Goal: Information Seeking & Learning: Learn about a topic

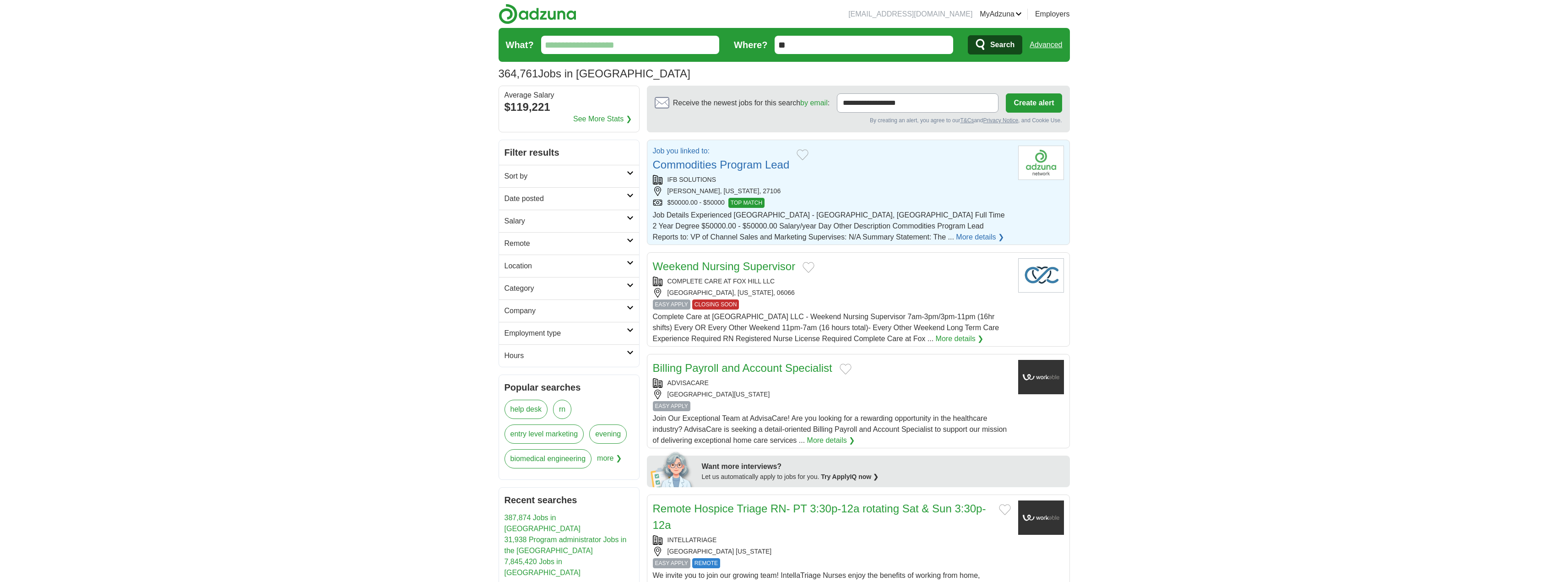
scroll to position [244, 0]
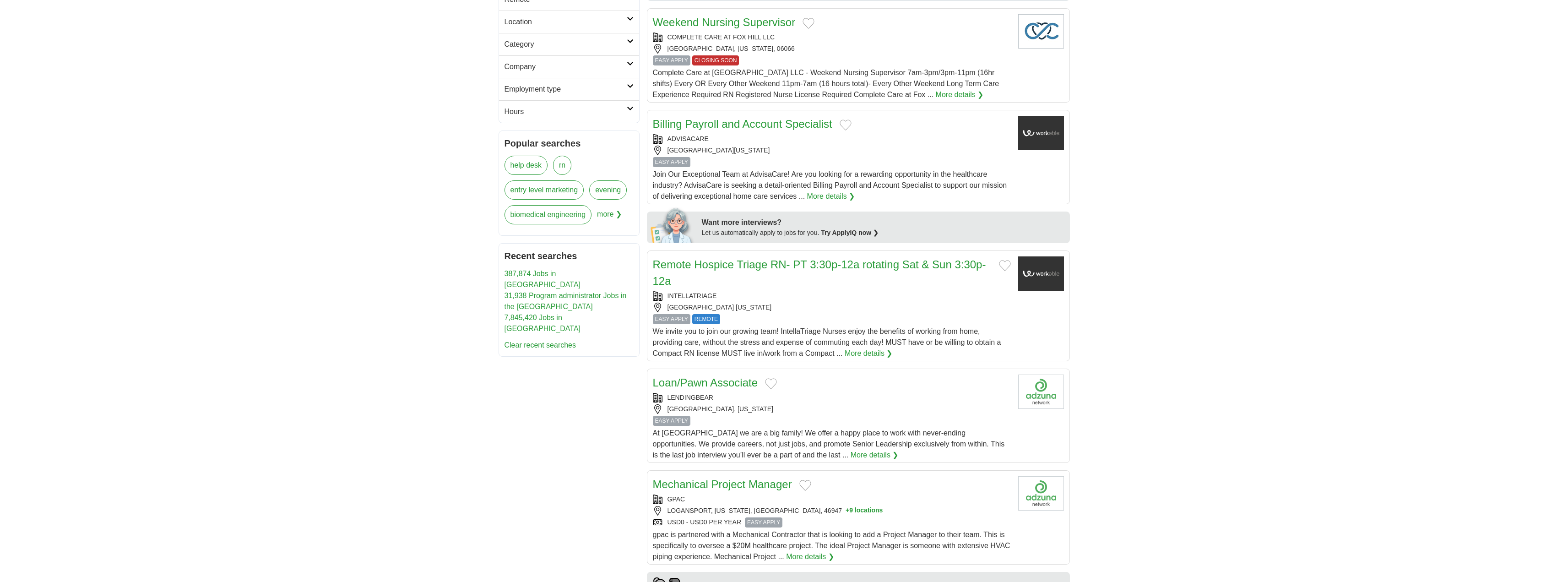
click at [852, 197] on link "More details ❯" at bounding box center [831, 196] width 48 height 11
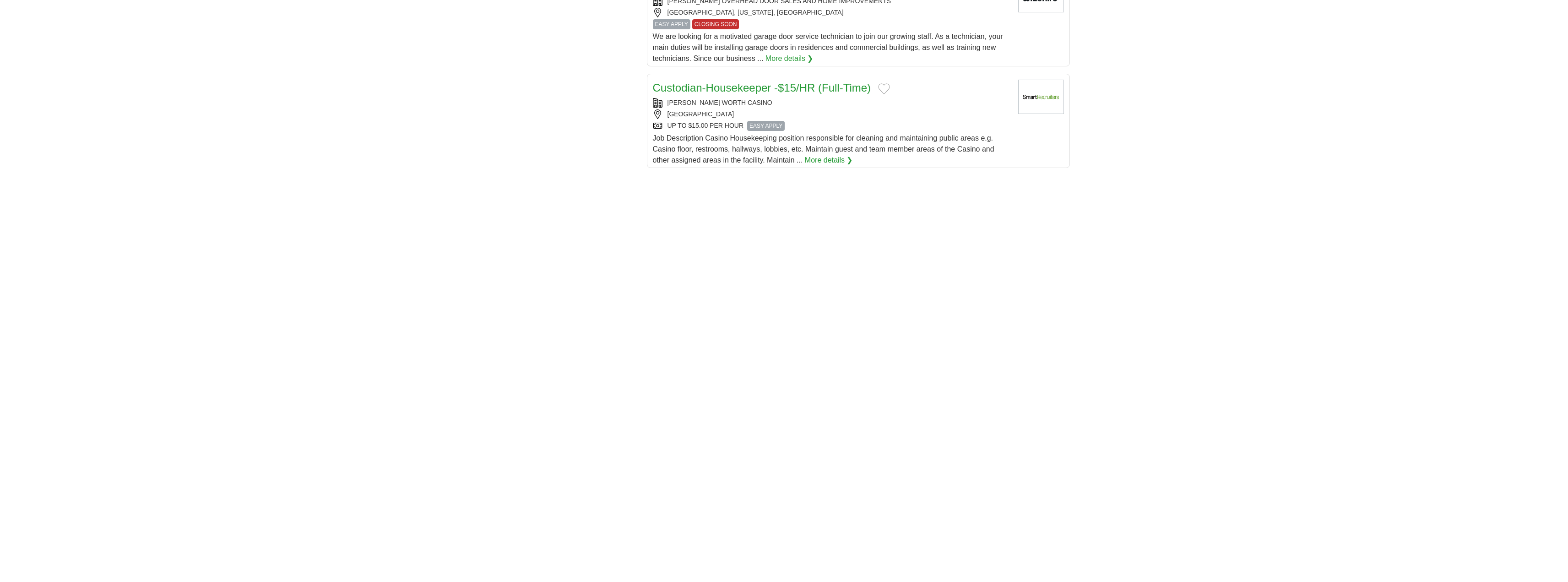
scroll to position [1465, 0]
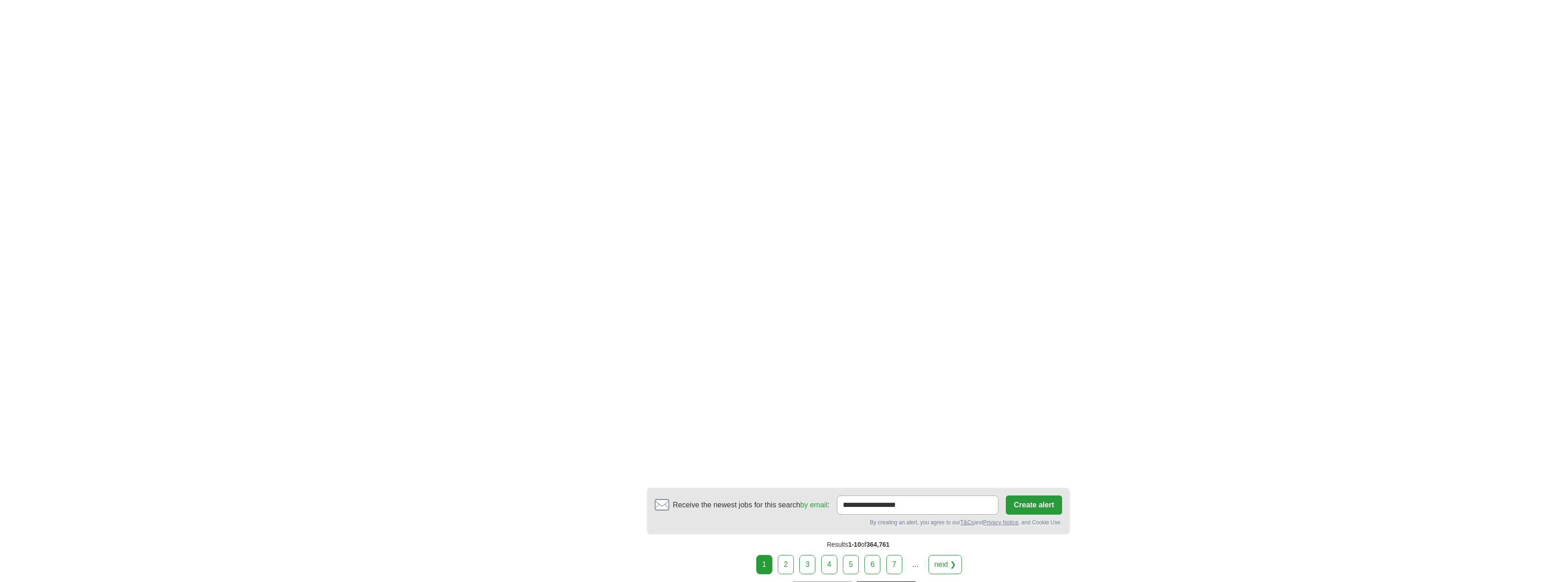
click at [792, 565] on link "2" at bounding box center [786, 564] width 16 height 19
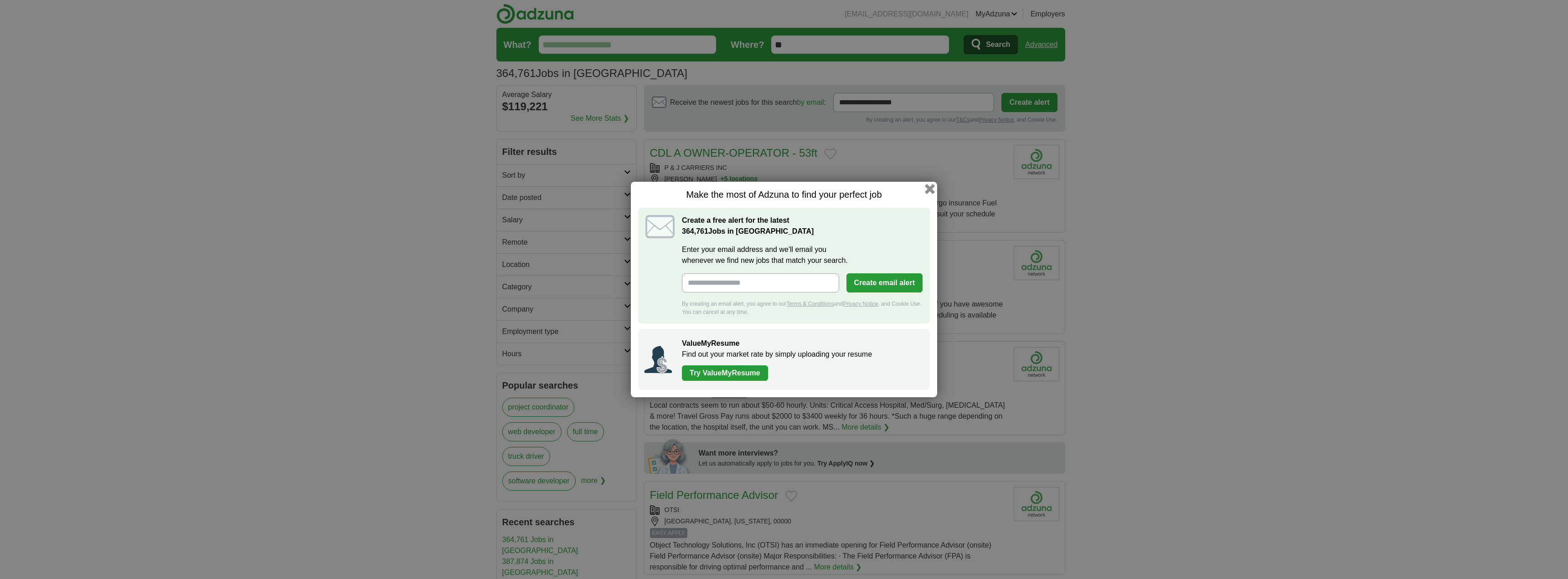
click at [928, 187] on button "button" at bounding box center [929, 189] width 10 height 10
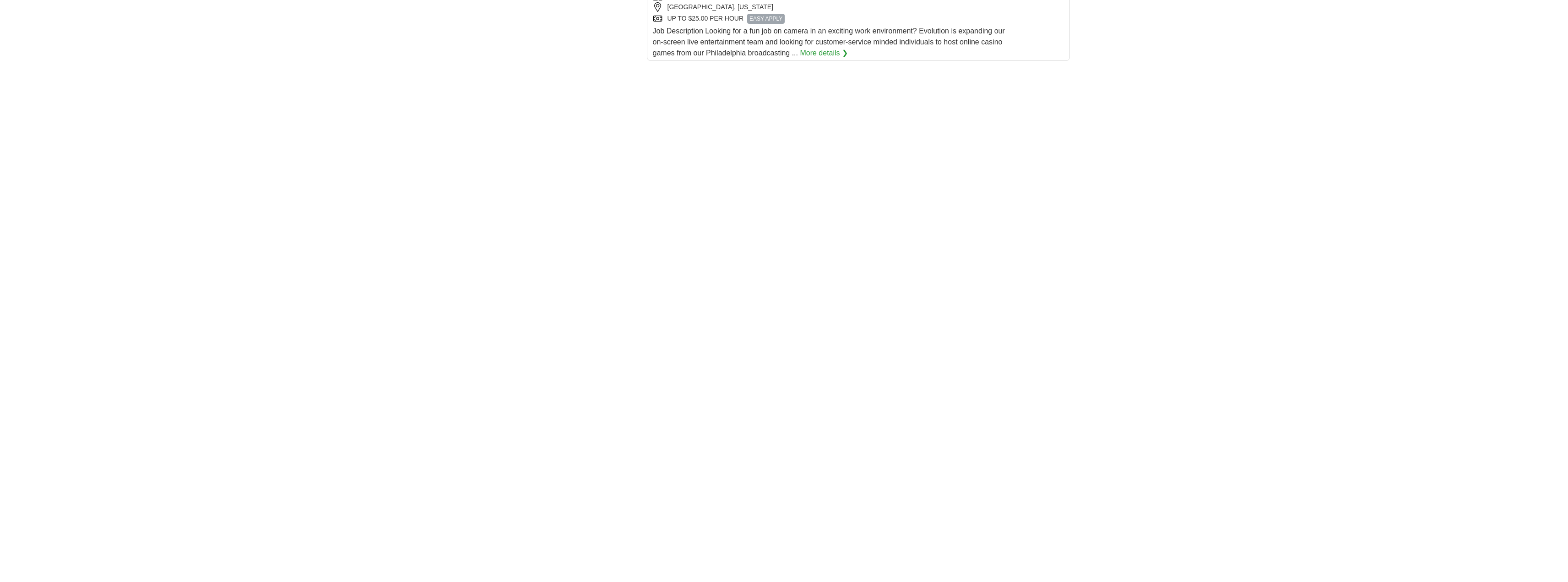
scroll to position [1465, 0]
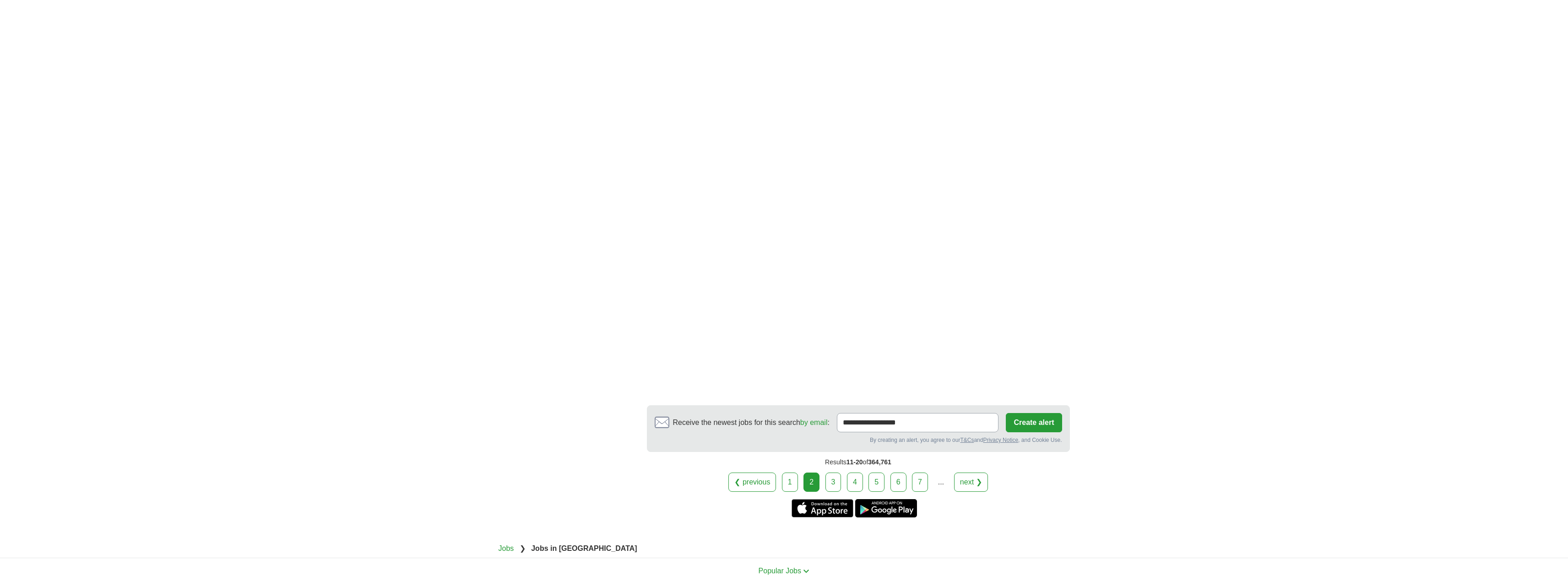
click at [828, 473] on link "3" at bounding box center [833, 482] width 16 height 19
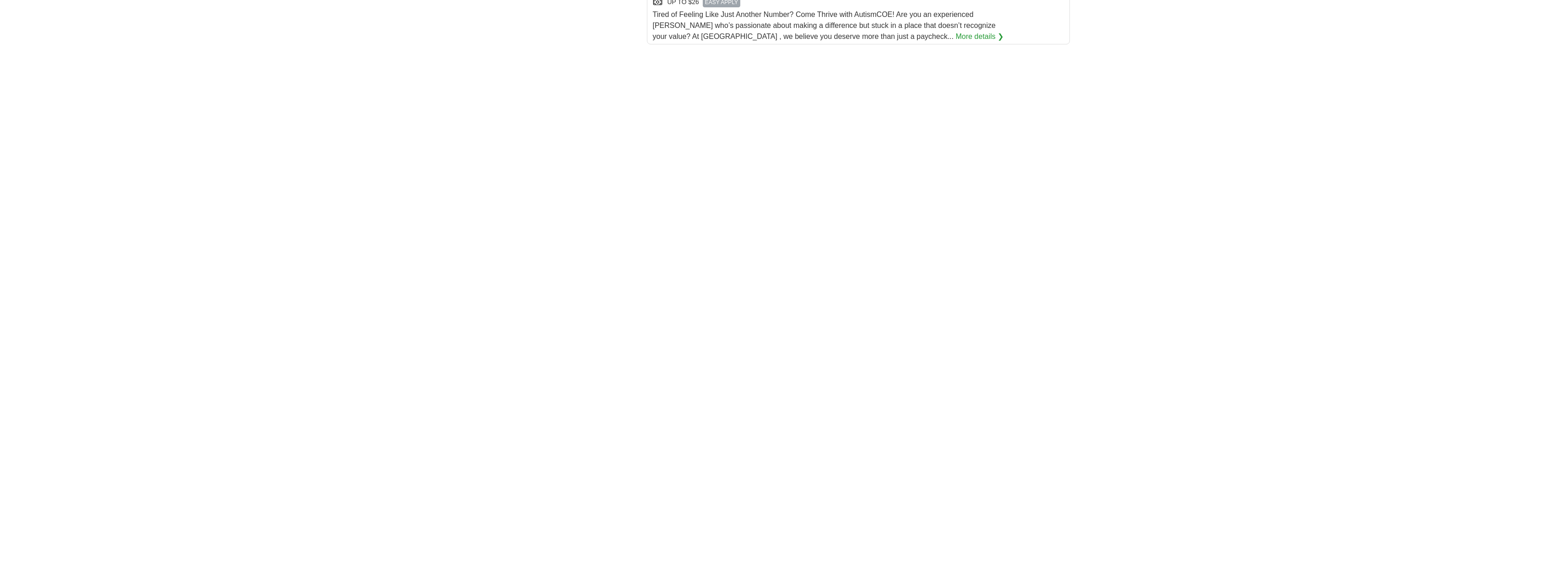
scroll to position [1465, 0]
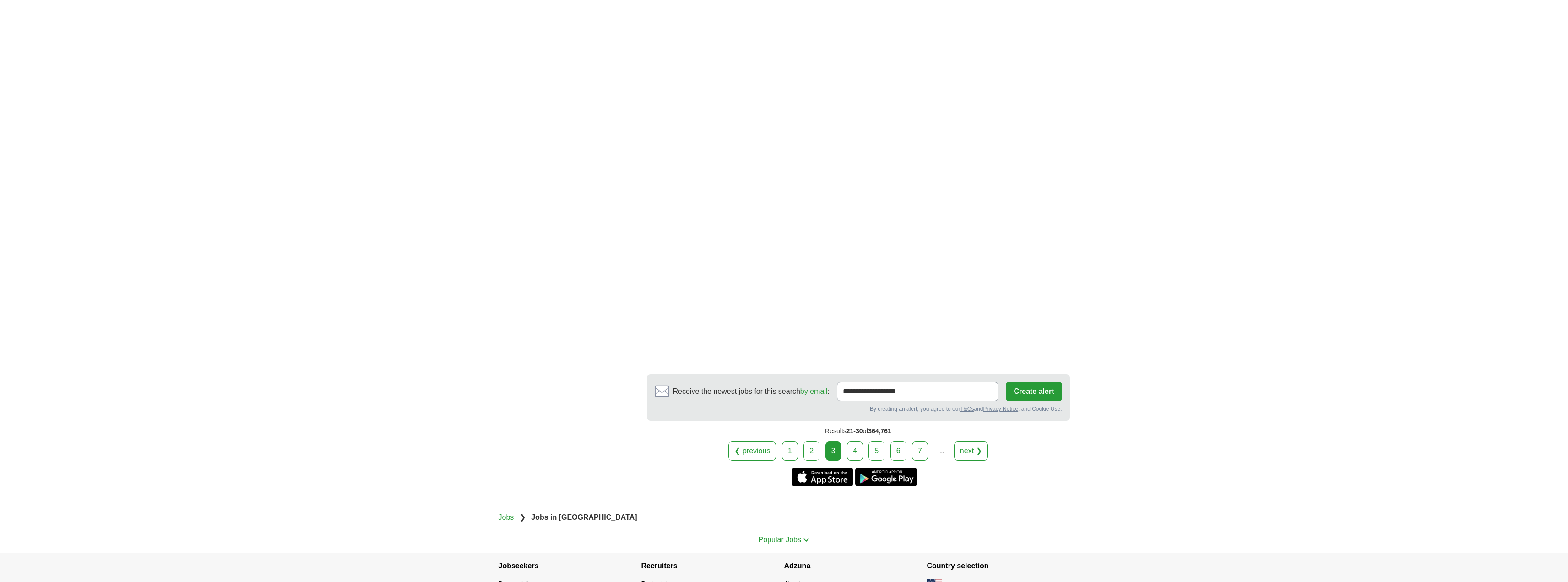
click at [856, 451] on link "4" at bounding box center [855, 451] width 16 height 19
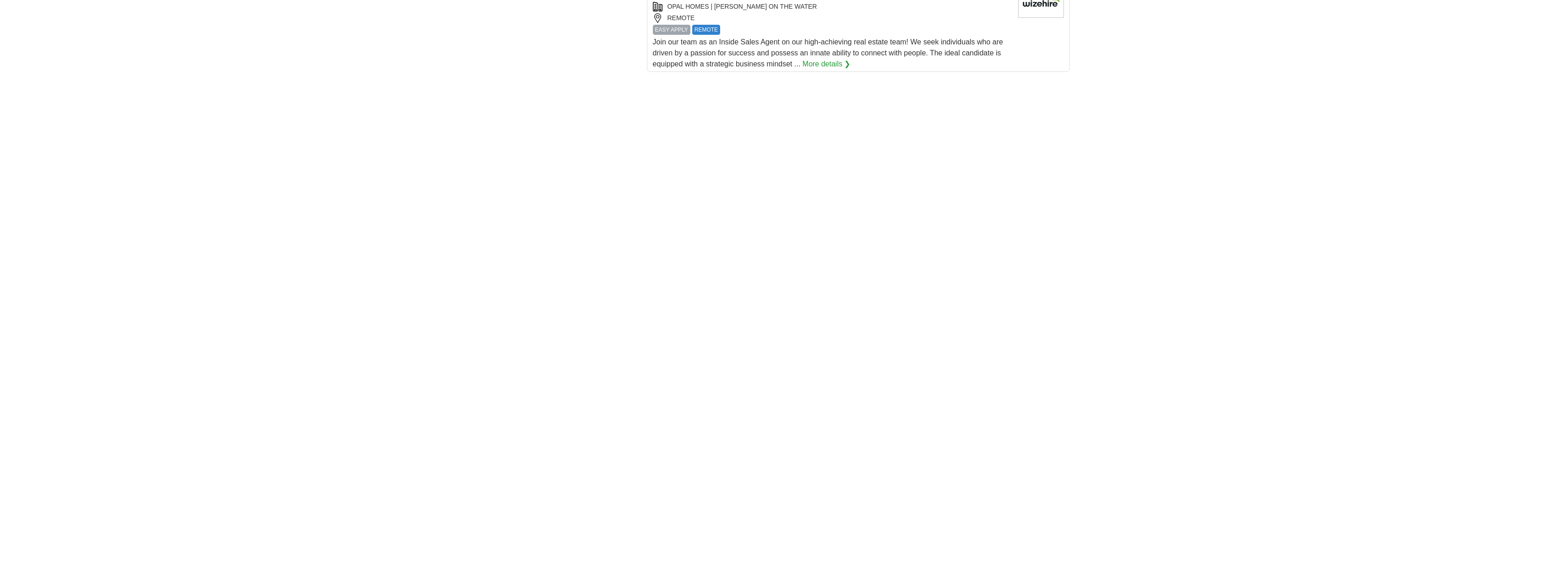
scroll to position [1465, 0]
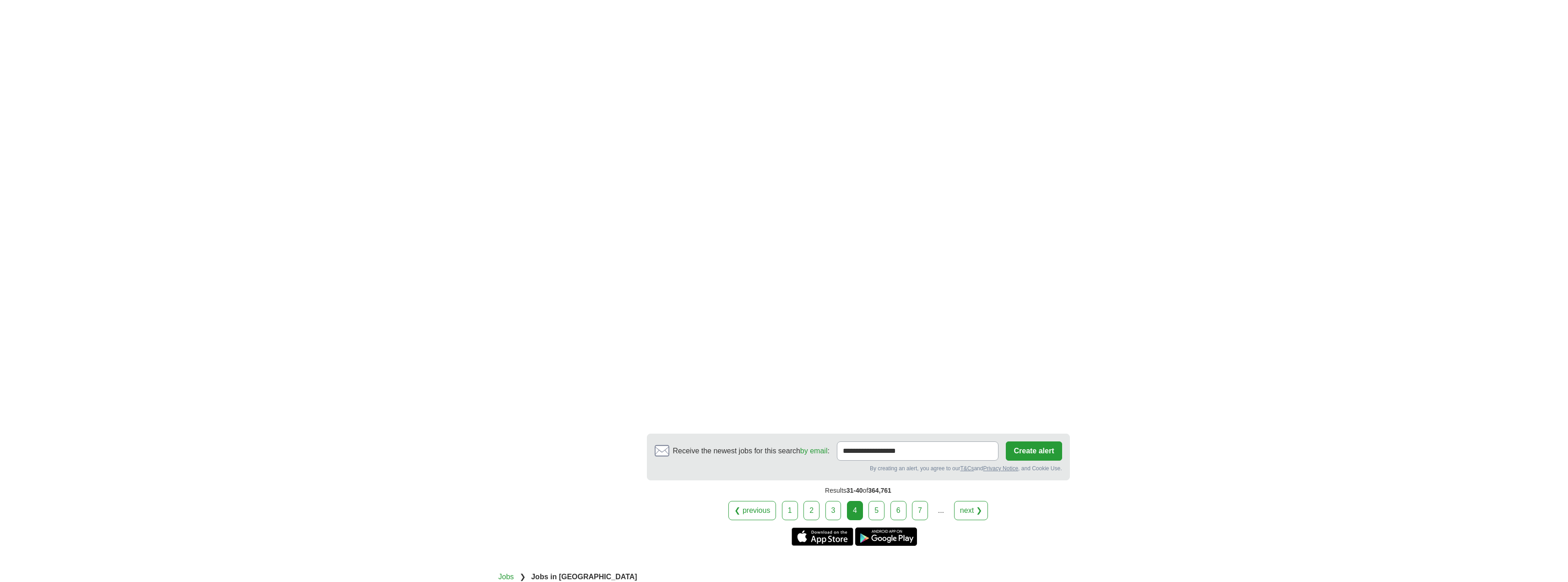
click at [881, 501] on link "5" at bounding box center [877, 510] width 16 height 19
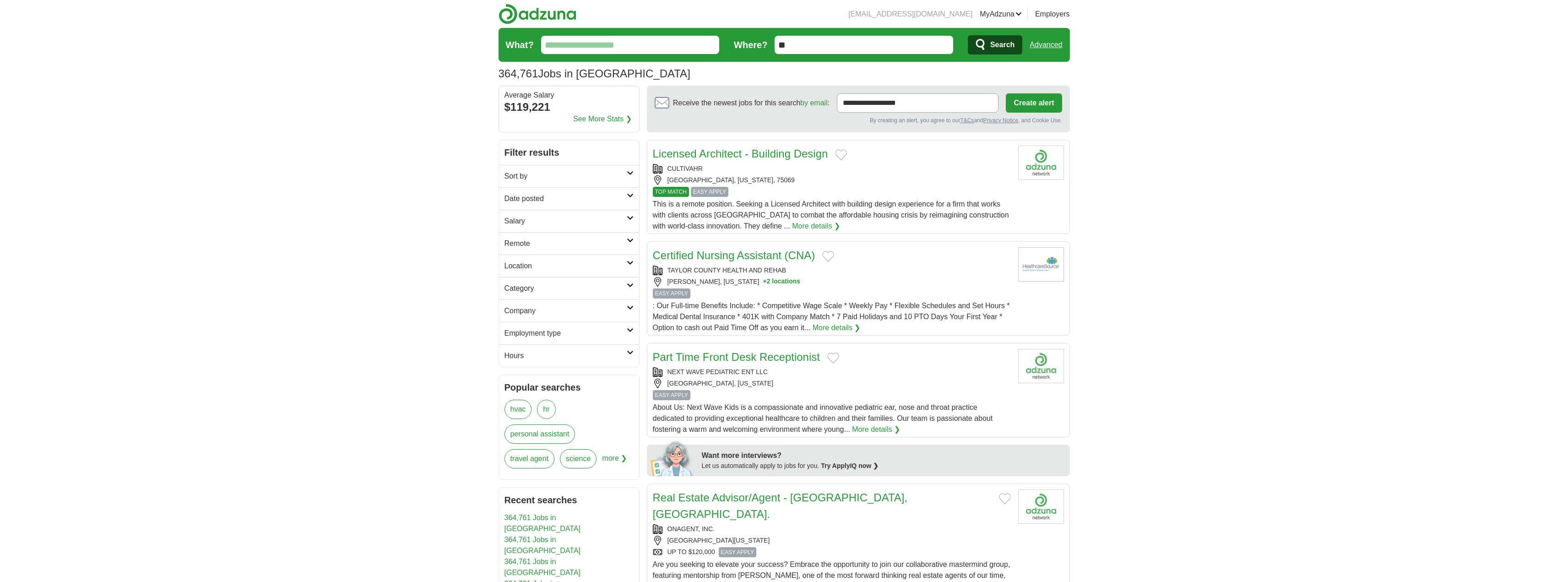
click at [834, 330] on link "More details ❯" at bounding box center [836, 328] width 48 height 11
